Goal: Transaction & Acquisition: Purchase product/service

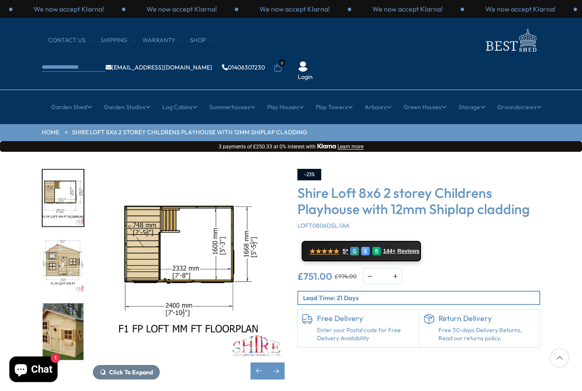
click at [60, 236] on img "3 / 11" at bounding box center [63, 264] width 41 height 57
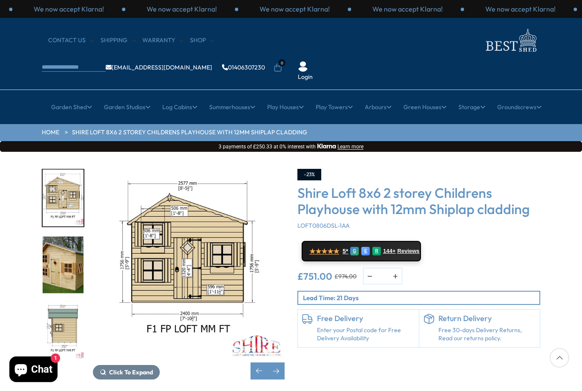
click at [54, 242] on img "4 / 11" at bounding box center [63, 264] width 41 height 57
click at [53, 303] on img "5 / 11" at bounding box center [63, 331] width 41 height 57
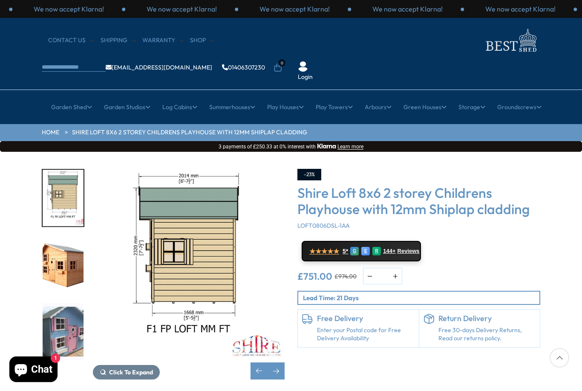
click at [59, 264] on img "6 / 11" at bounding box center [63, 264] width 41 height 57
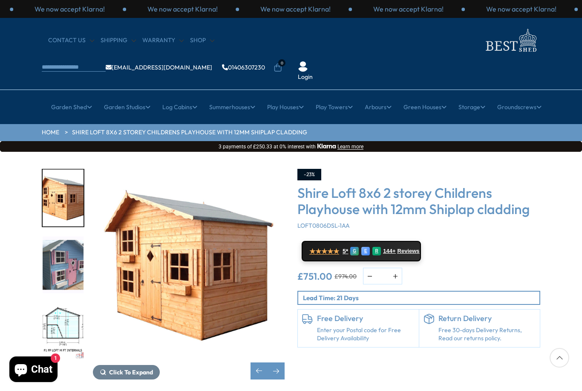
click at [55, 261] on img "7 / 11" at bounding box center [63, 264] width 41 height 57
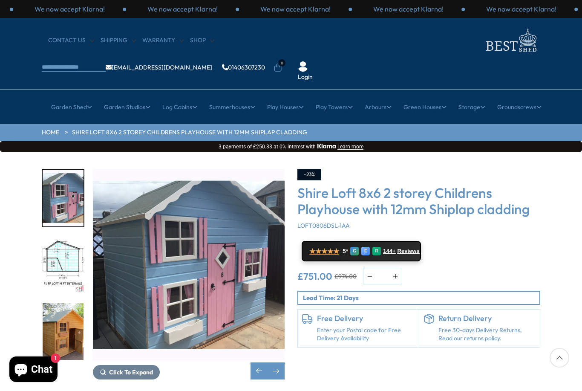
click at [56, 264] on img "8 / 11" at bounding box center [63, 264] width 41 height 57
click at [55, 266] on img "8 / 11" at bounding box center [63, 264] width 41 height 57
click at [62, 303] on img "9 / 11" at bounding box center [63, 331] width 41 height 57
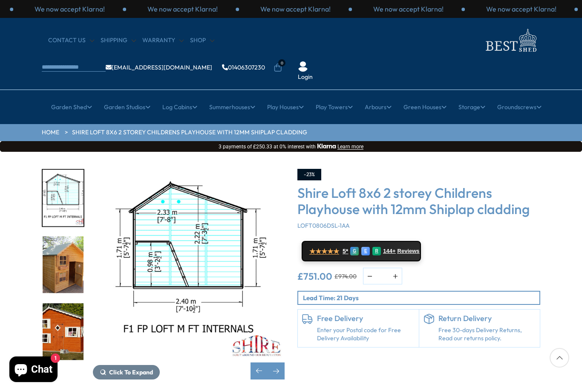
click at [53, 265] on img "9 / 11" at bounding box center [63, 264] width 41 height 57
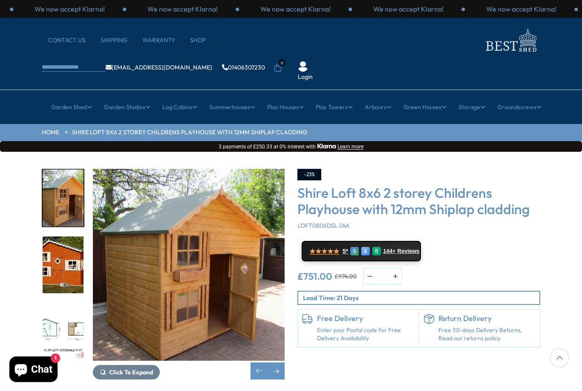
click at [58, 252] on img "10 / 11" at bounding box center [63, 264] width 41 height 57
click at [55, 273] on div at bounding box center [67, 265] width 51 height 192
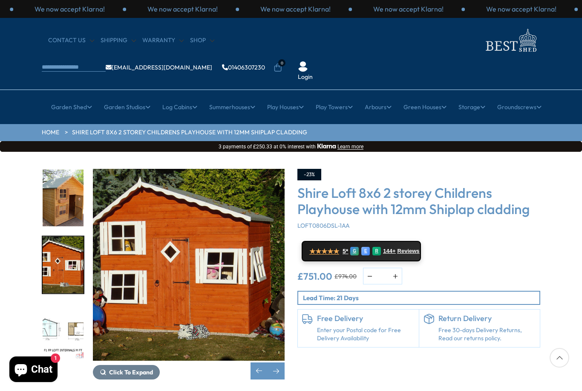
click at [58, 237] on img "10 / 11" at bounding box center [63, 264] width 41 height 57
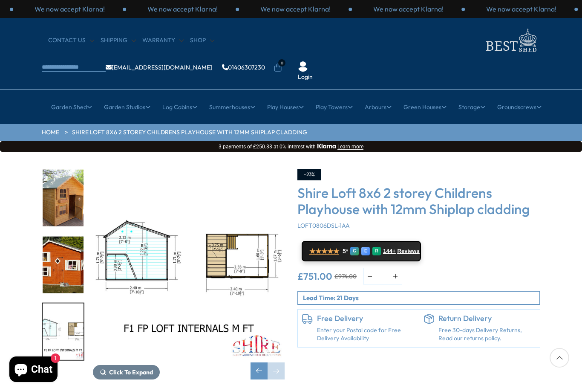
click at [65, 303] on img "11 / 11" at bounding box center [63, 331] width 41 height 57
